Goal: Find specific page/section: Find specific page/section

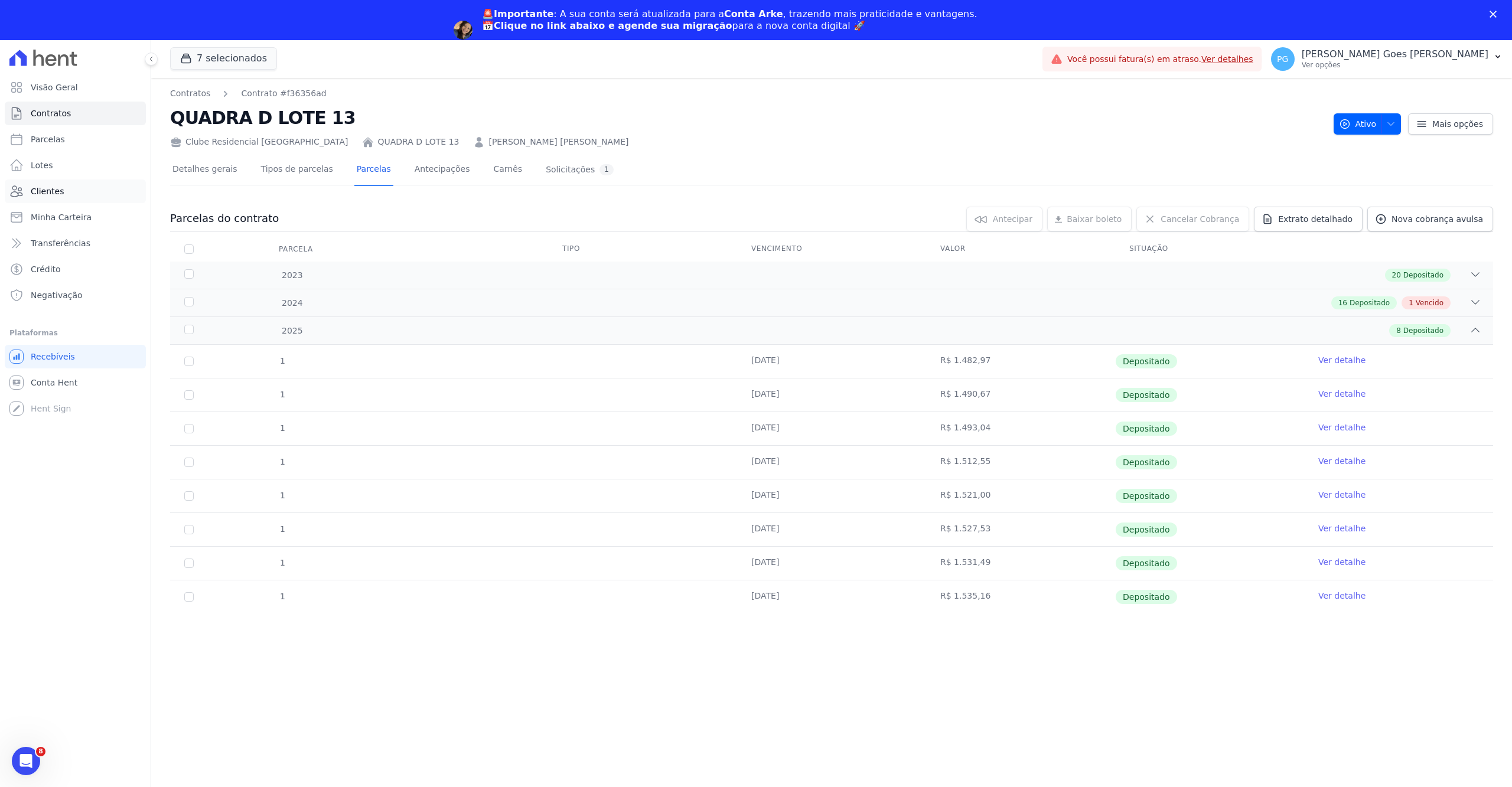
click at [49, 190] on span "Clientes" at bounding box center [47, 191] width 33 height 12
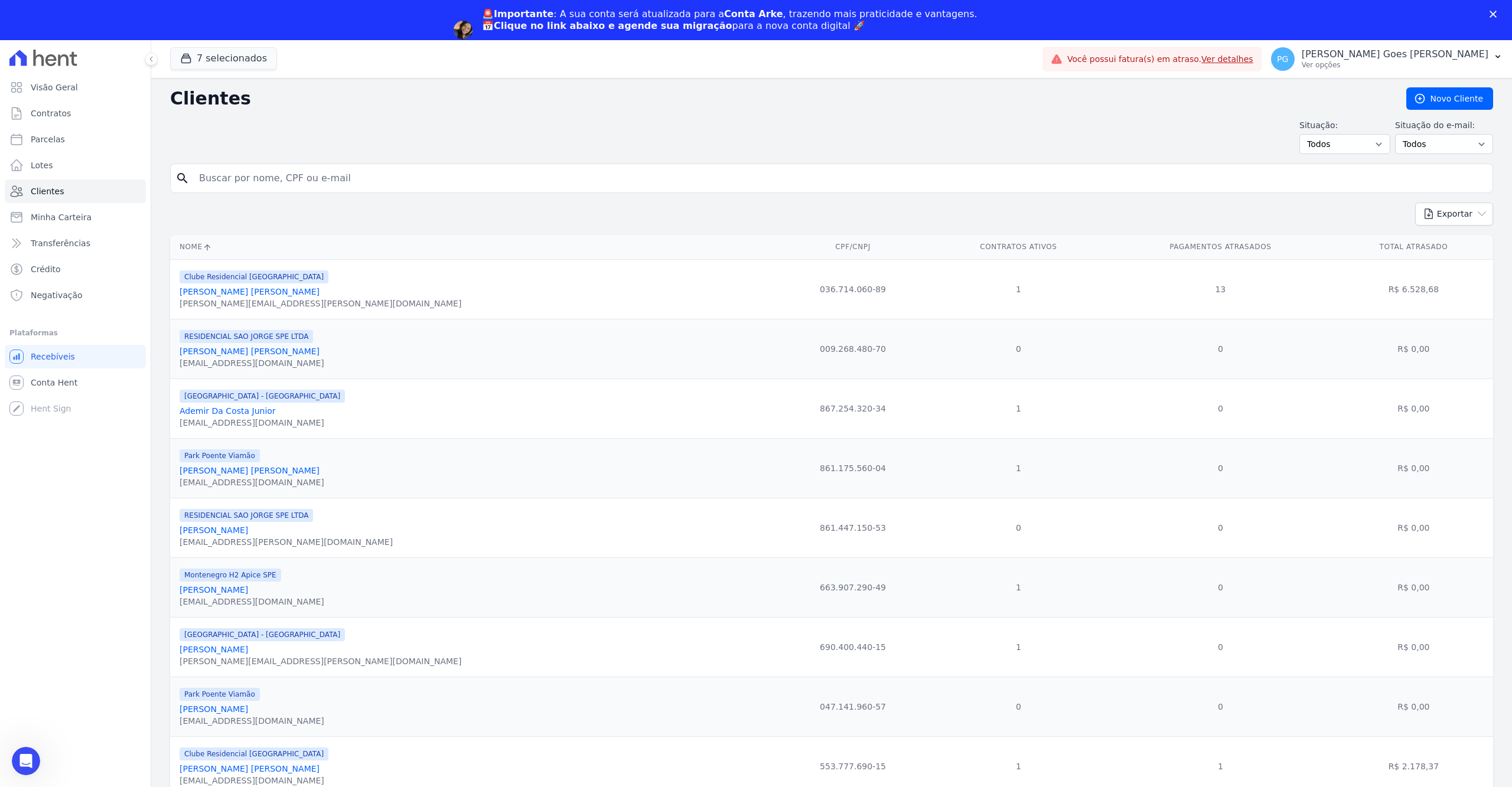
type input "maquele"
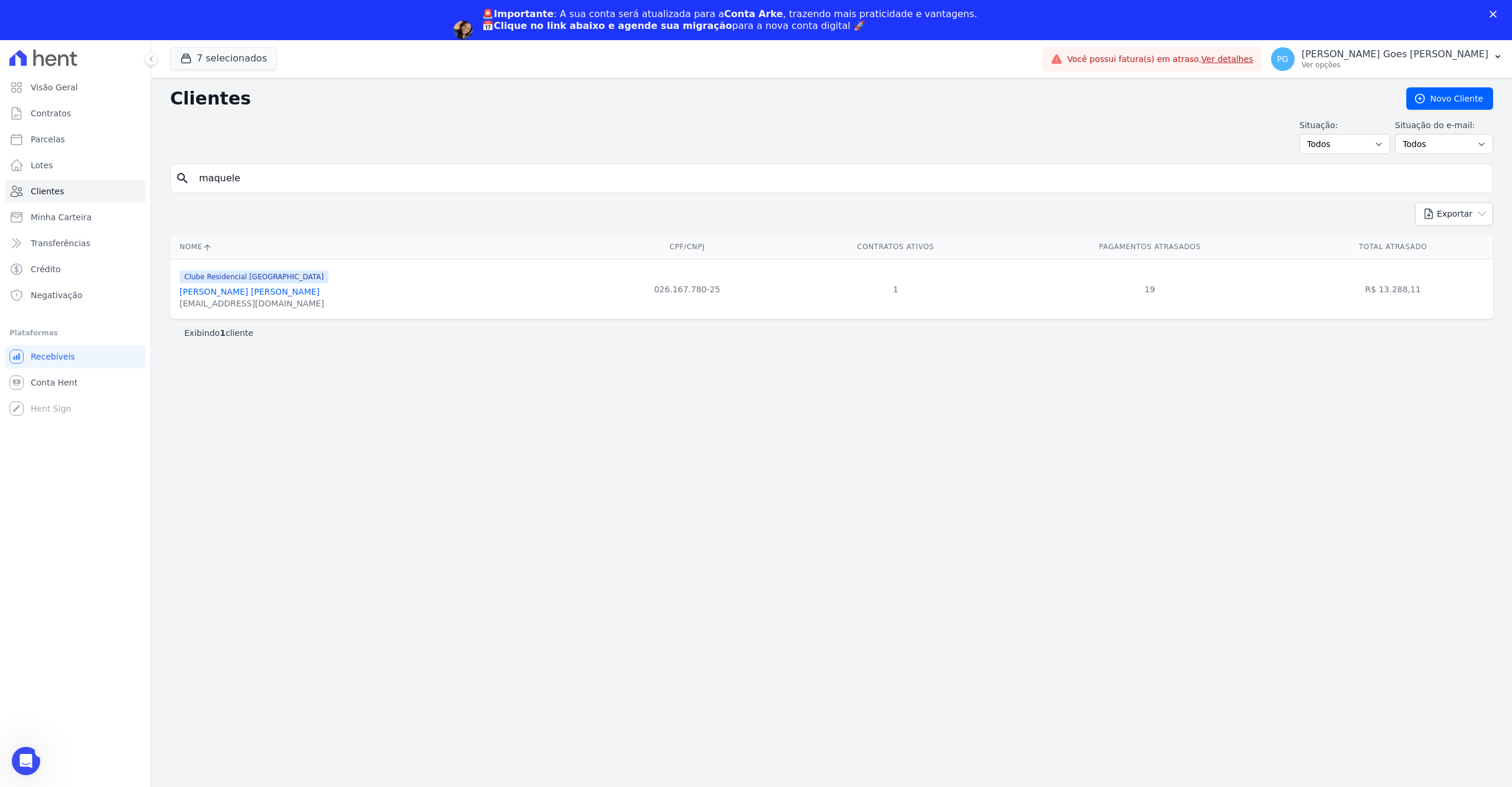
click at [288, 289] on link "[PERSON_NAME] [PERSON_NAME]" at bounding box center [249, 292] width 140 height 10
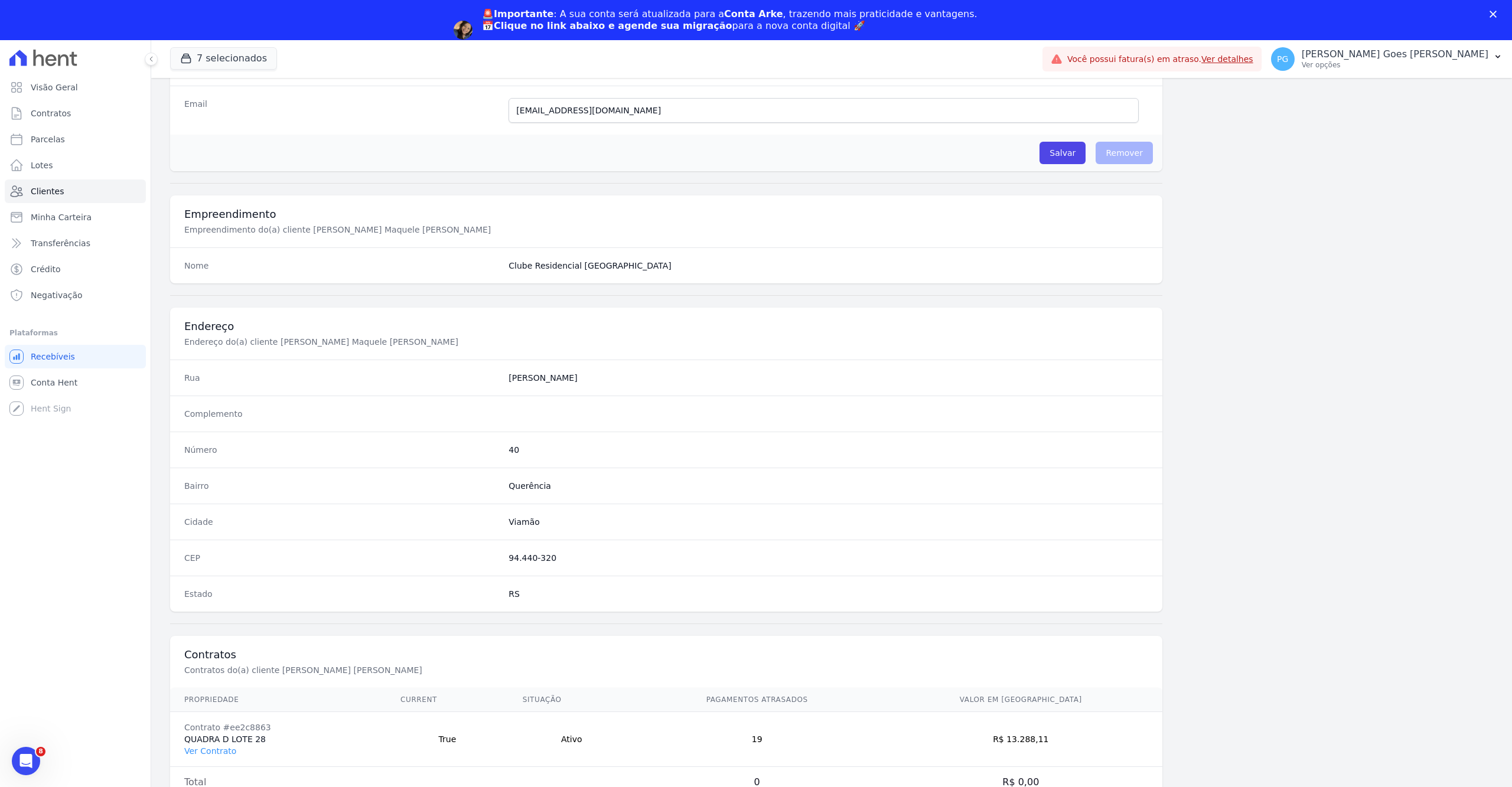
scroll to position [322, 0]
click at [223, 746] on link "Ver Contrato" at bounding box center [210, 751] width 52 height 10
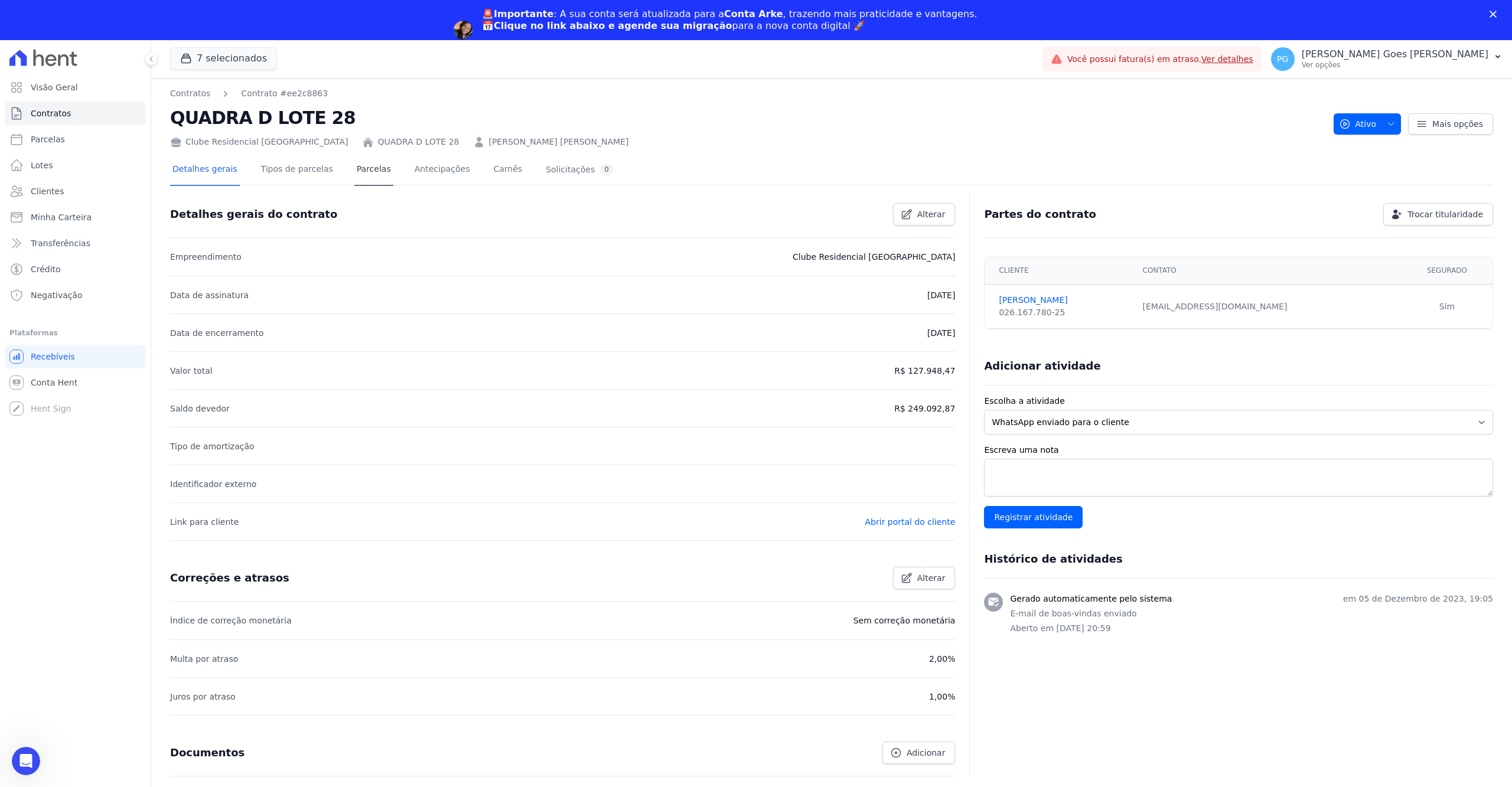
click at [359, 173] on link "Parcelas" at bounding box center [373, 170] width 39 height 31
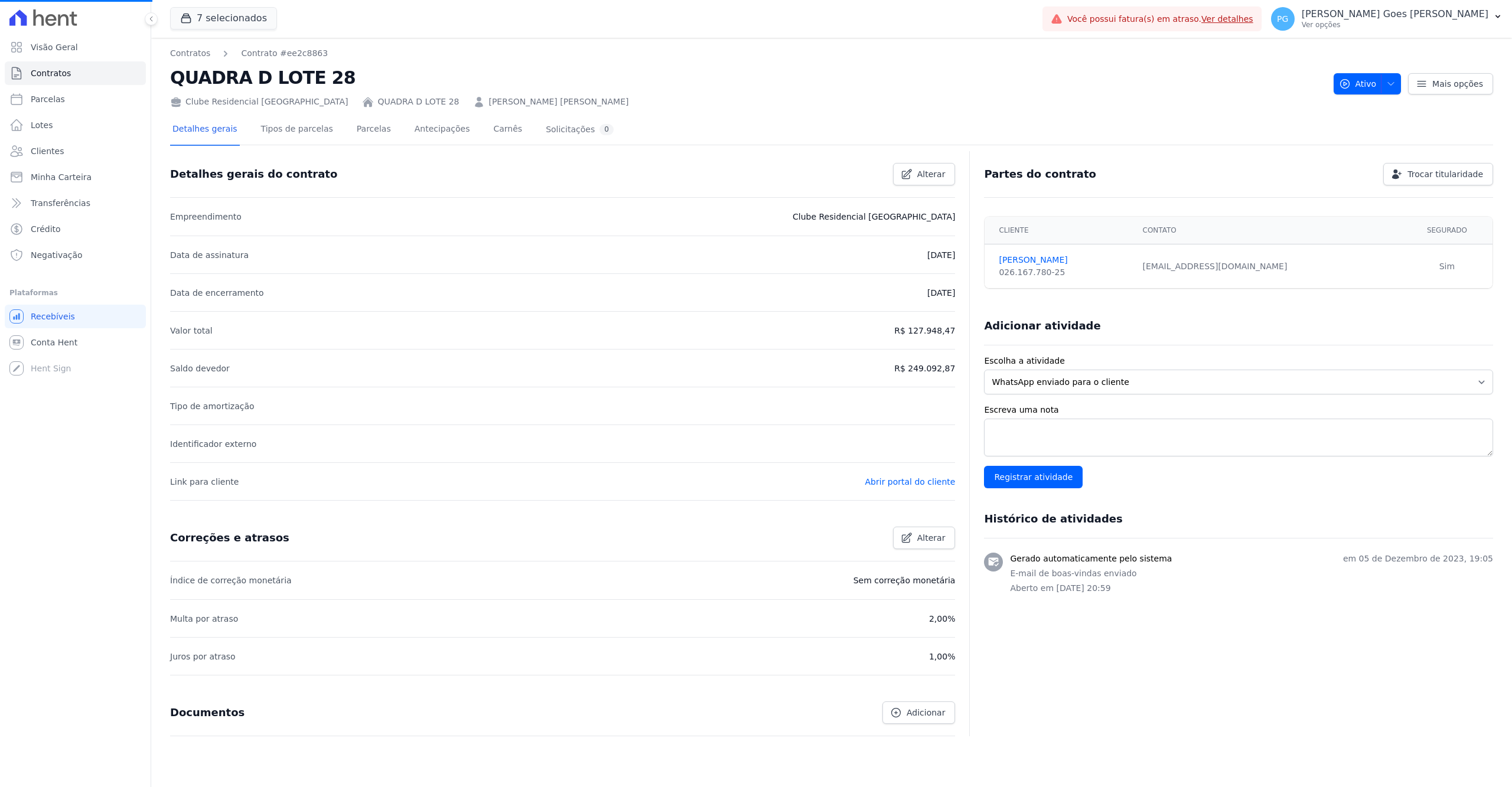
scroll to position [10, 0]
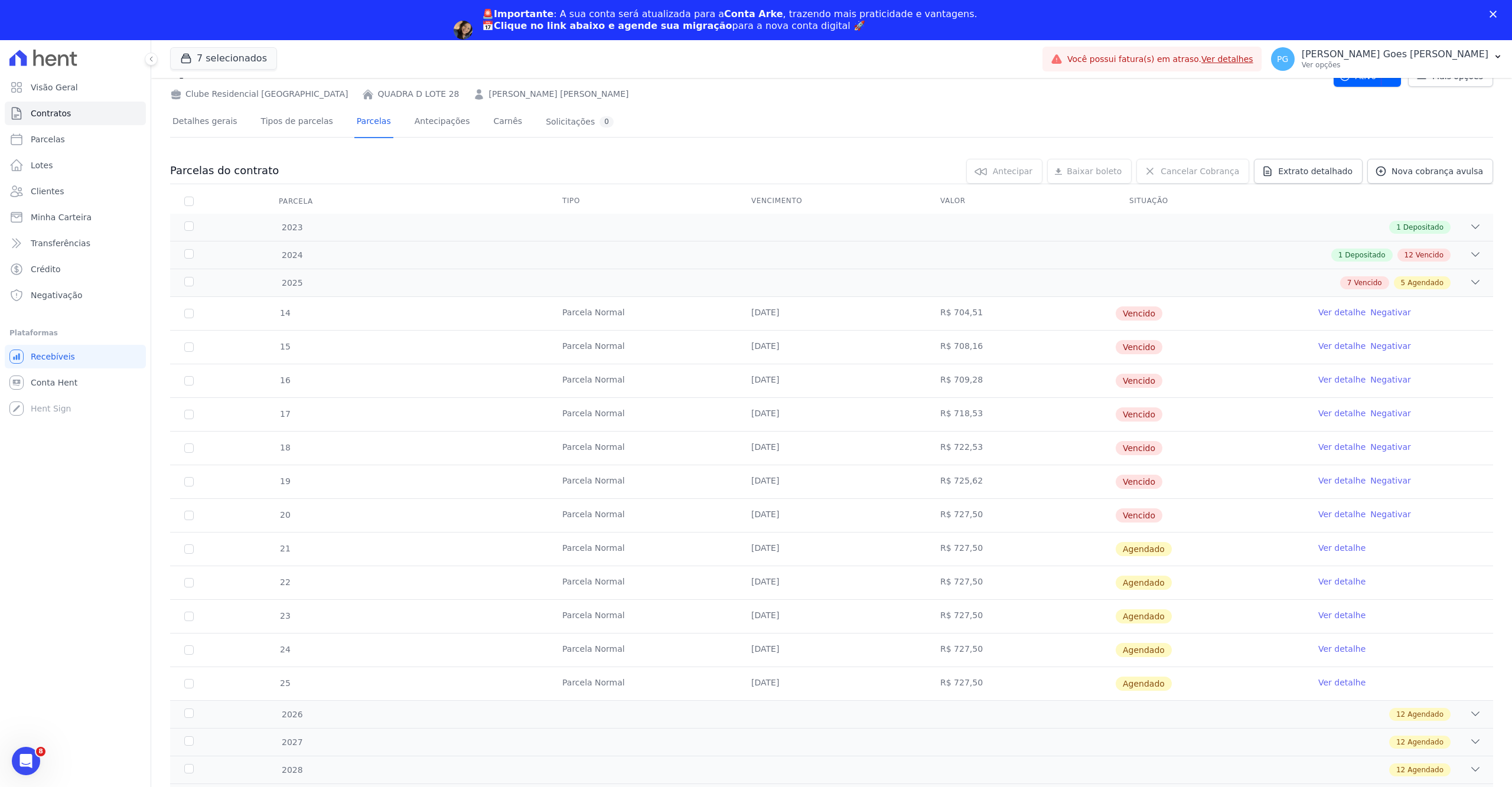
scroll to position [49, 0]
